Goal: Find specific page/section: Find specific page/section

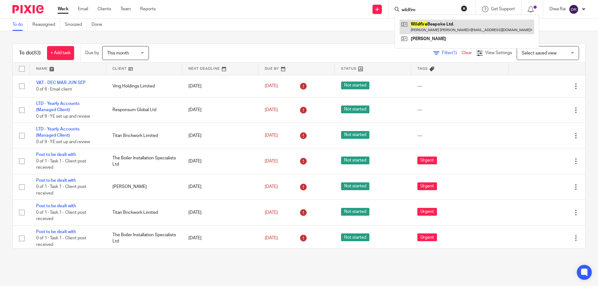
type input "wildfire"
click at [428, 26] on link at bounding box center [466, 27] width 134 height 14
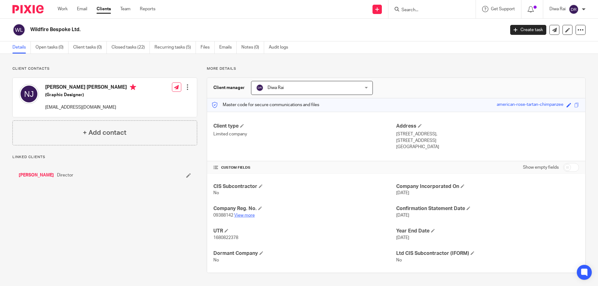
click at [244, 215] on link "View more" at bounding box center [244, 215] width 21 height 4
click at [423, 5] on form at bounding box center [434, 9] width 66 height 8
click at [407, 12] on form at bounding box center [434, 9] width 66 height 8
click at [407, 12] on input "Search" at bounding box center [429, 10] width 56 height 6
drag, startPoint x: 406, startPoint y: 34, endPoint x: 408, endPoint y: 13, distance: 20.6
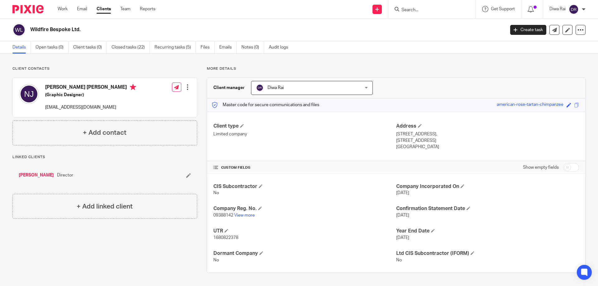
click at [406, 32] on div "Wildfire Bespoke Ltd." at bounding box center [256, 29] width 488 height 13
click at [412, 3] on div at bounding box center [431, 9] width 87 height 18
click at [406, 11] on input "Search" at bounding box center [429, 10] width 56 height 6
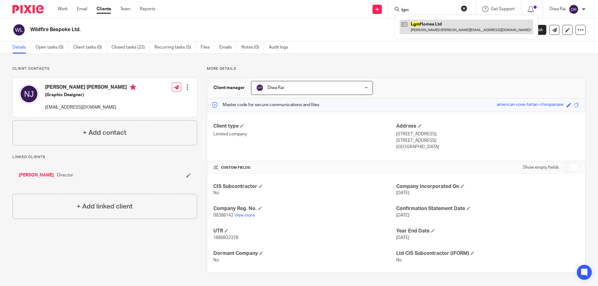
type input "lgm"
click at [441, 84] on div "Client manager Diwa Rai Diwa Rai Aimee Coveney Alison Whelan Callum Sewell Cono…" at bounding box center [396, 88] width 378 height 21
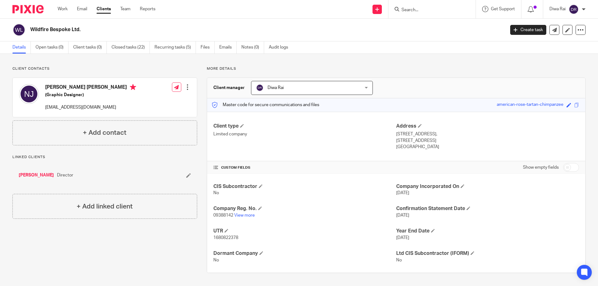
click at [414, 12] on input "Search" at bounding box center [429, 10] width 56 height 6
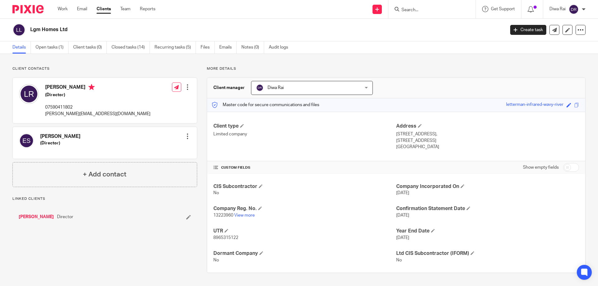
click at [232, 11] on div "Send new email Create task Add client Get Support Contact Support Help Document…" at bounding box center [381, 9] width 433 height 18
